Goal: Task Accomplishment & Management: Complete application form

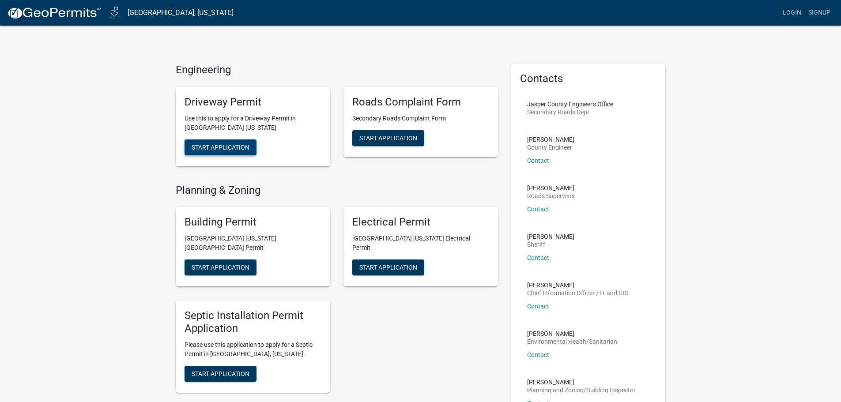
click at [244, 147] on span "Start Application" at bounding box center [221, 146] width 58 height 7
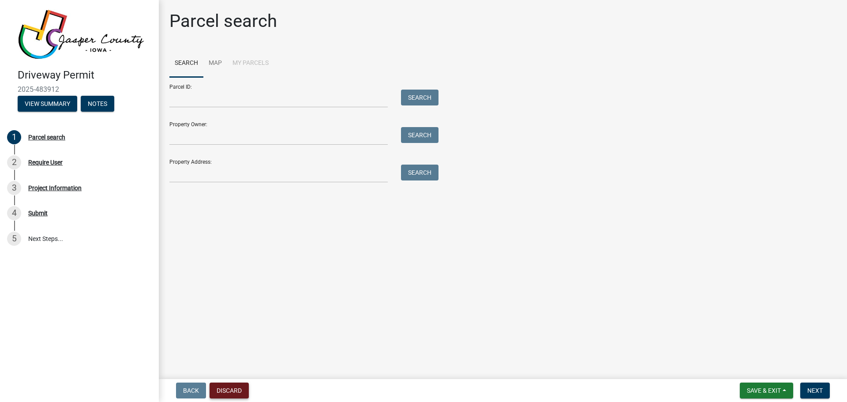
click at [229, 392] on button "Discard" at bounding box center [229, 391] width 39 height 16
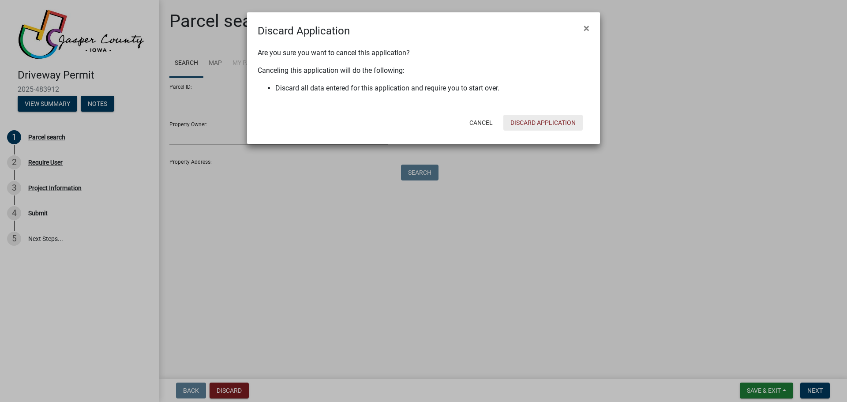
click at [530, 119] on button "Discard Application" at bounding box center [543, 123] width 79 height 16
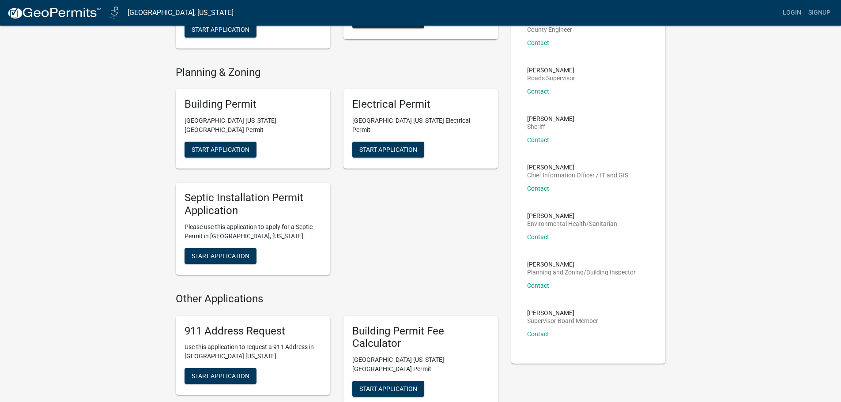
scroll to position [235, 0]
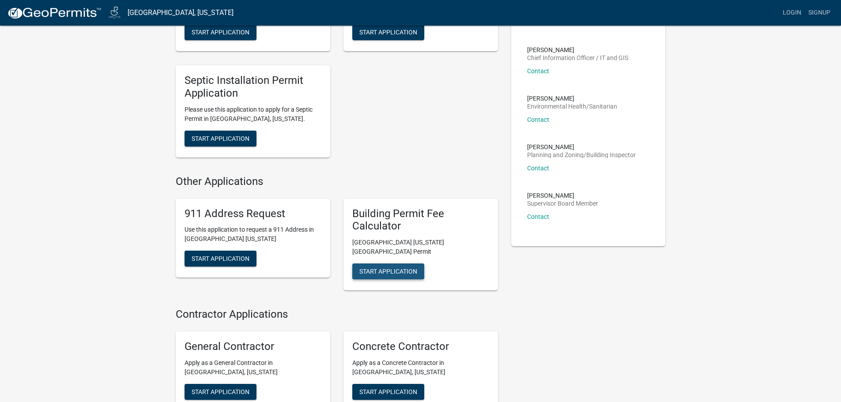
click at [386, 268] on span "Start Application" at bounding box center [388, 271] width 58 height 7
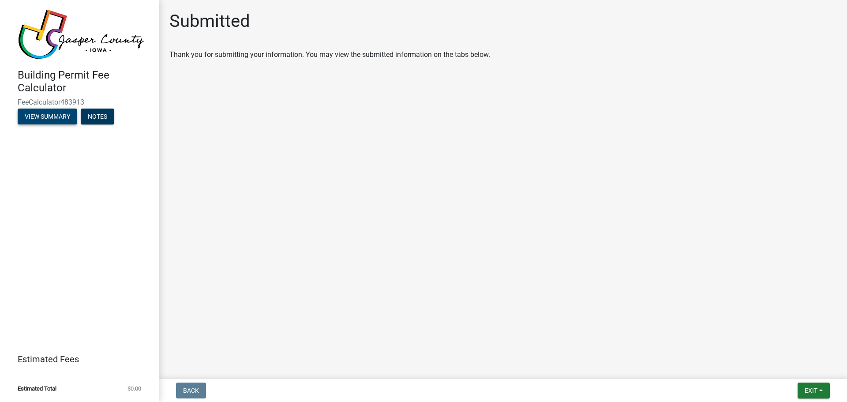
click at [69, 118] on button "View Summary" at bounding box center [48, 117] width 60 height 16
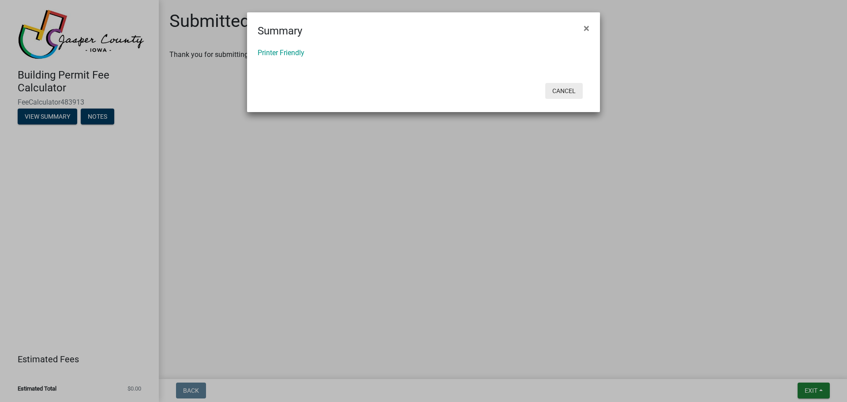
click at [568, 85] on button "Cancel" at bounding box center [564, 91] width 38 height 16
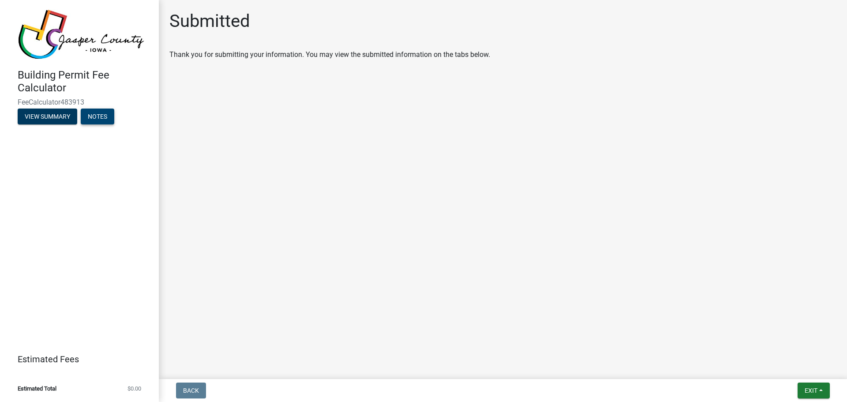
click at [87, 112] on button "Notes" at bounding box center [98, 117] width 34 height 16
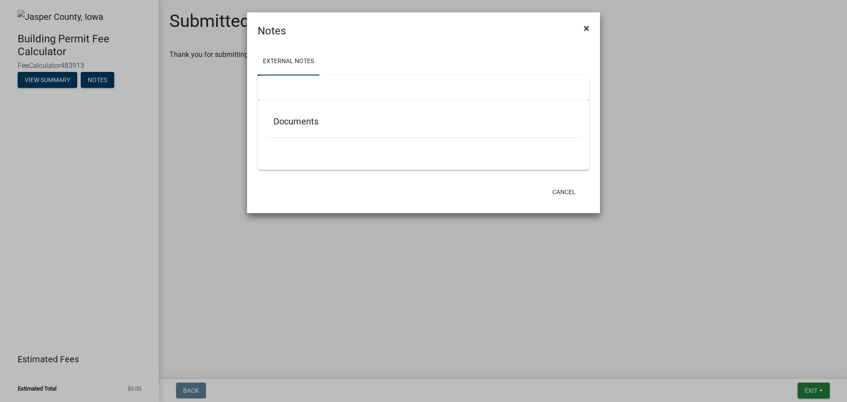
click at [585, 30] on span "×" at bounding box center [587, 28] width 6 height 12
